Goal: Task Accomplishment & Management: Manage account settings

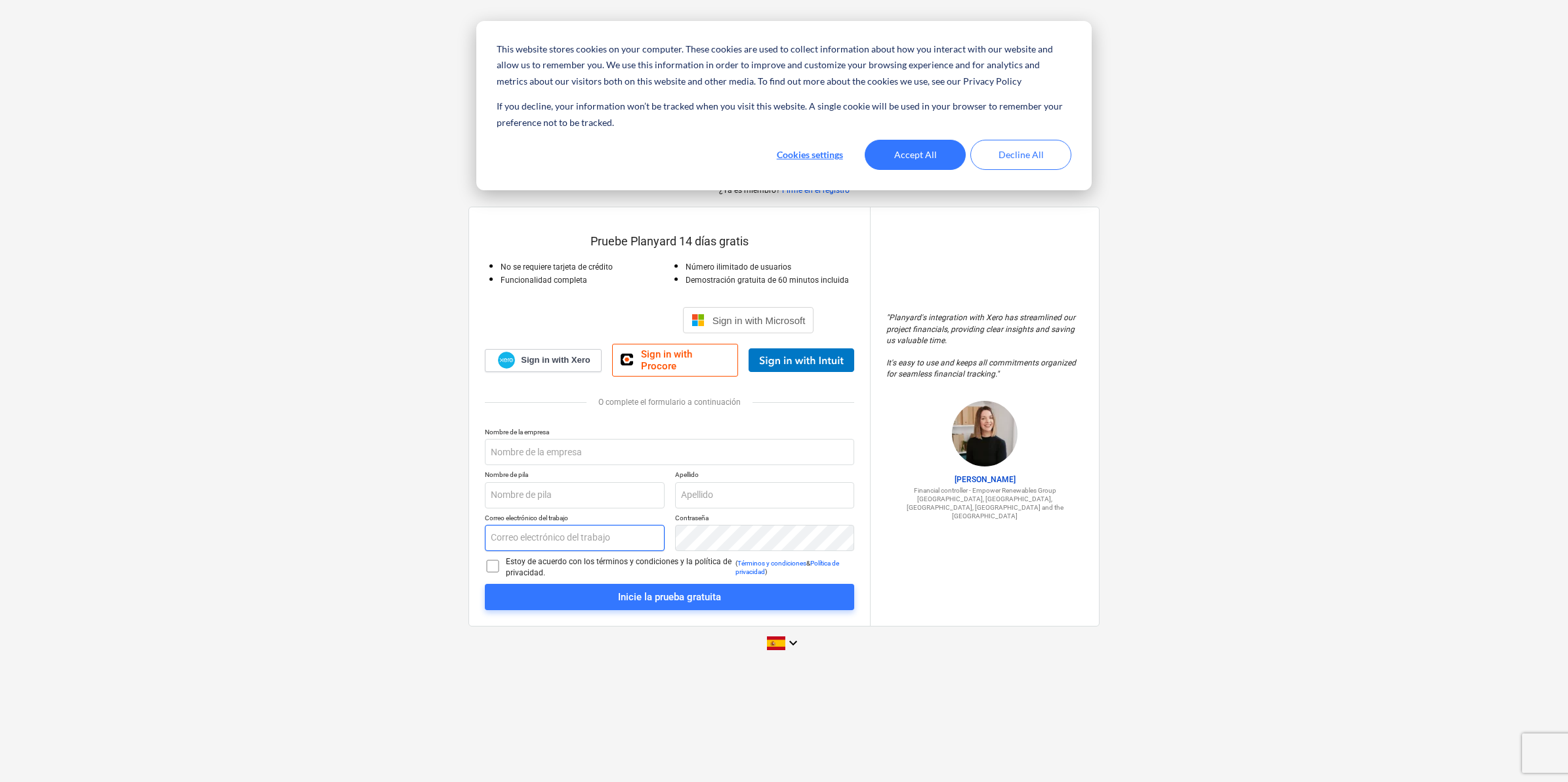
type input "[EMAIL_ADDRESS][DOMAIN_NAME]"
drag, startPoint x: 900, startPoint y: 148, endPoint x: 923, endPoint y: 164, distance: 28.0
click at [902, 153] on button "Accept All" at bounding box center [915, 154] width 101 height 30
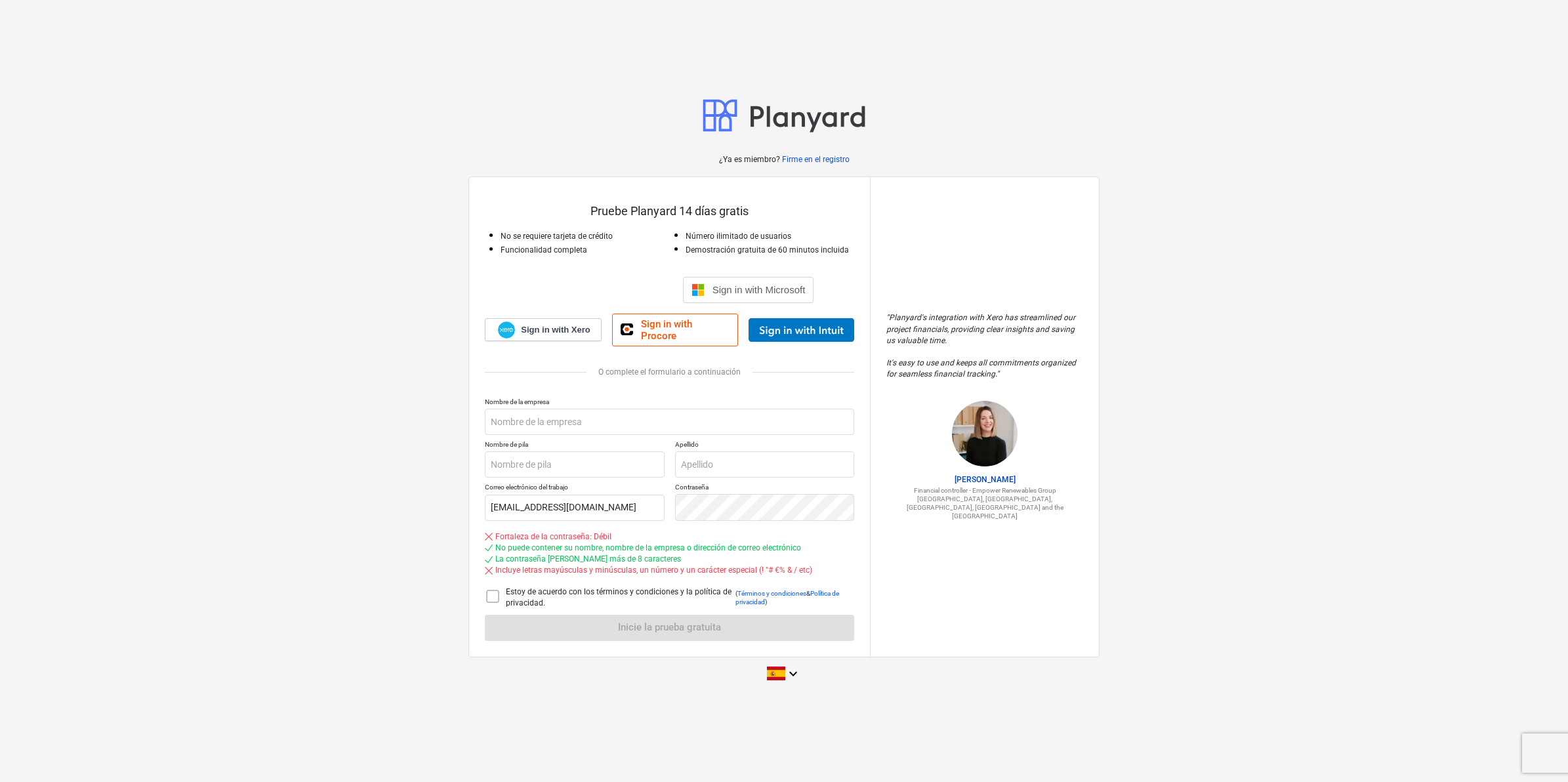
click at [283, 136] on div "¿Ya es miembro? Firme en el registro Pruebe Planyard 14 [PERSON_NAME] gratis No…" at bounding box center [784, 391] width 1568 height 618
click at [1493, 149] on div at bounding box center [783, 146] width 1528 height 16
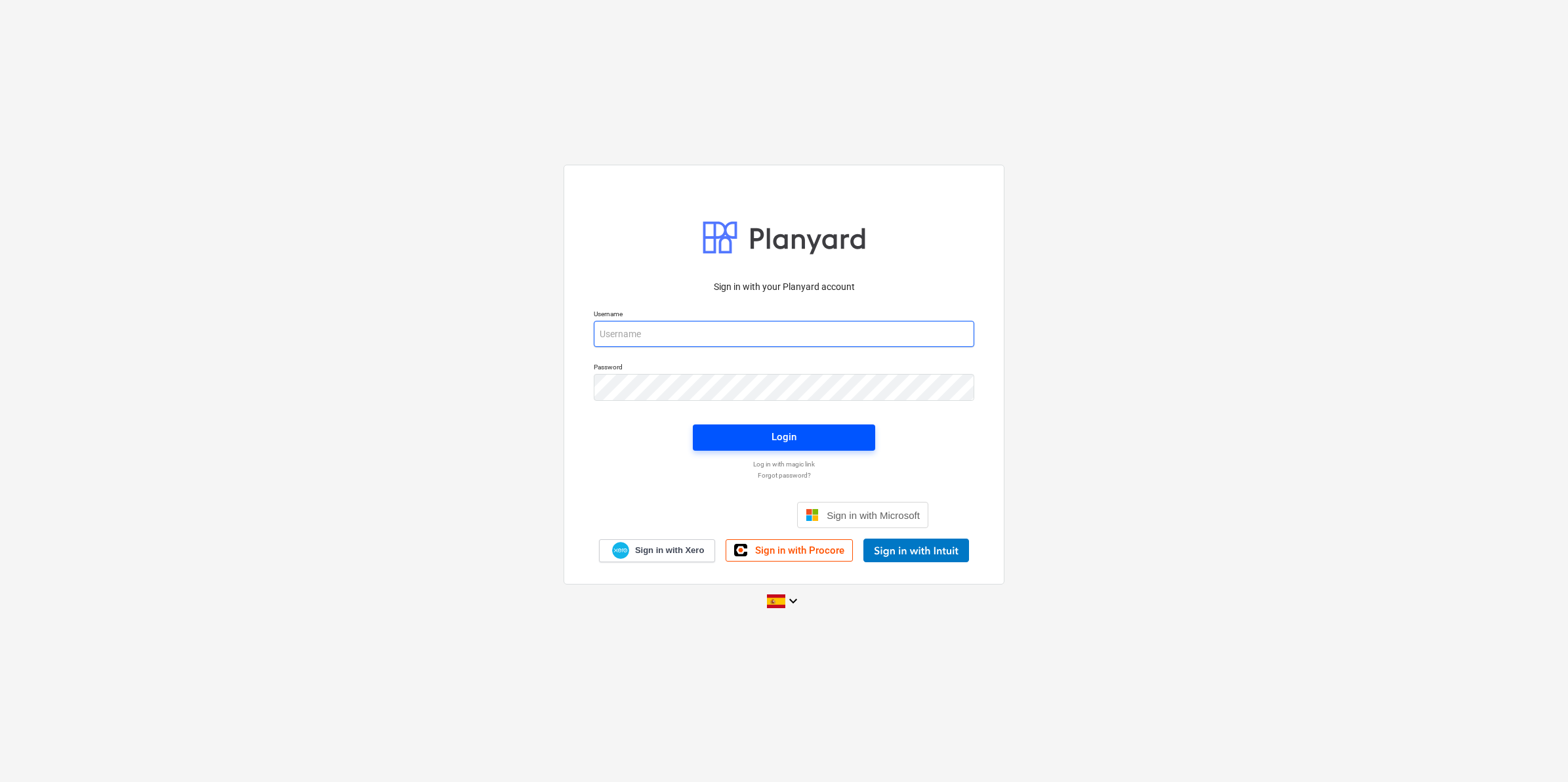
type input "[EMAIL_ADDRESS][DOMAIN_NAME]"
click at [748, 438] on span "Login" at bounding box center [784, 437] width 151 height 17
